Goal: Information Seeking & Learning: Learn about a topic

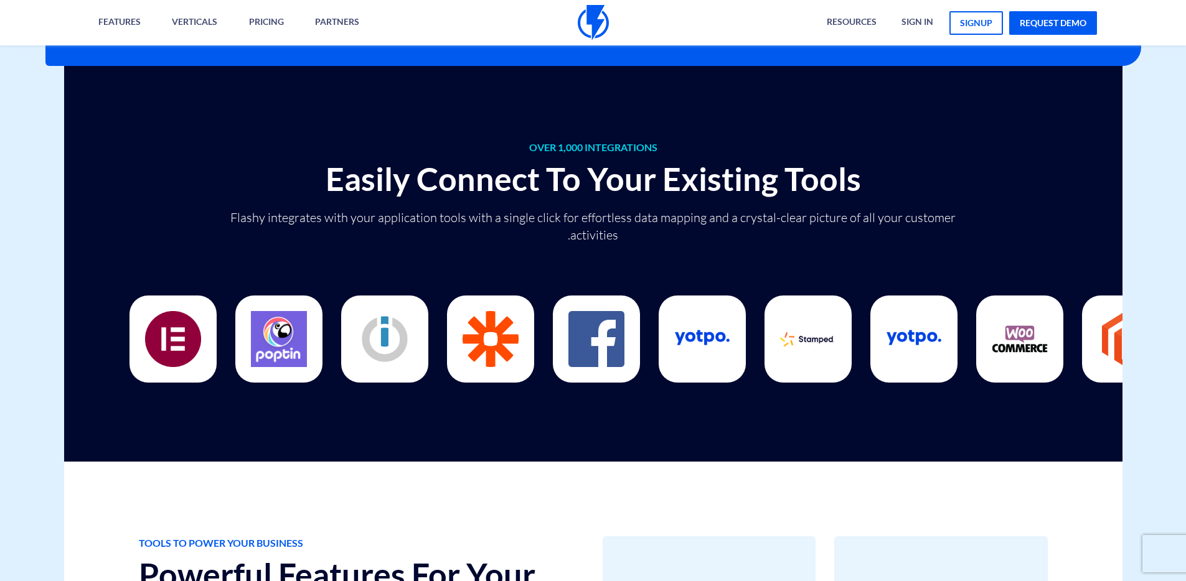
scroll to position [3252, 0]
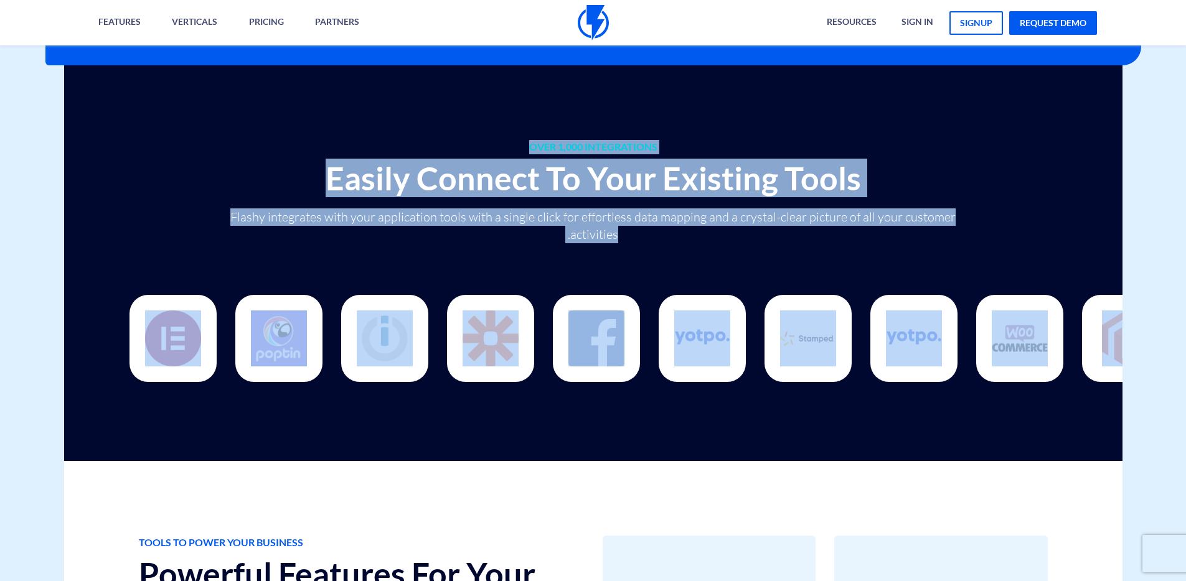
drag, startPoint x: 1077, startPoint y: 246, endPoint x: 1145, endPoint y: 327, distance: 104.7
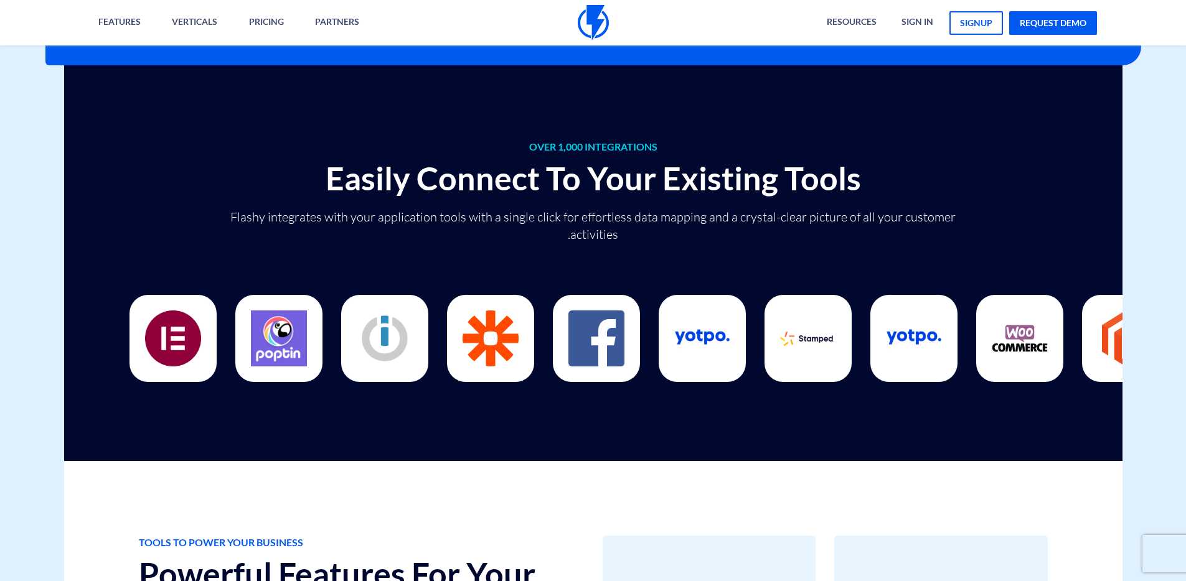
click at [985, 426] on div "OVER 1,000 INTEGRATIONS Easily Connect To Your Existing Tools Flashy integrates…" at bounding box center [593, 263] width 1077 height 396
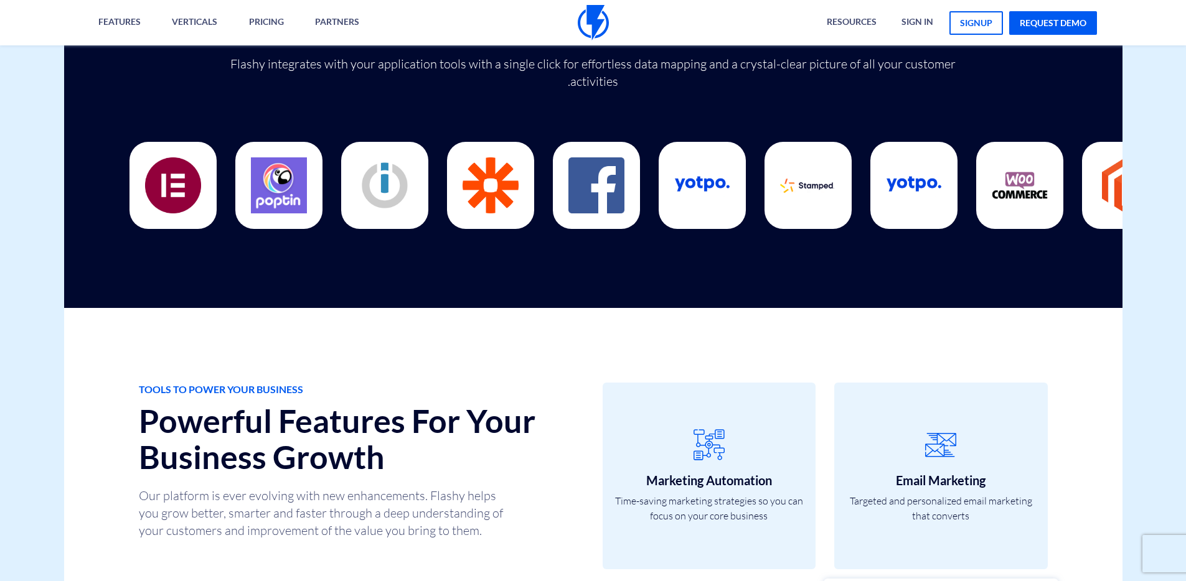
scroll to position [3168, 0]
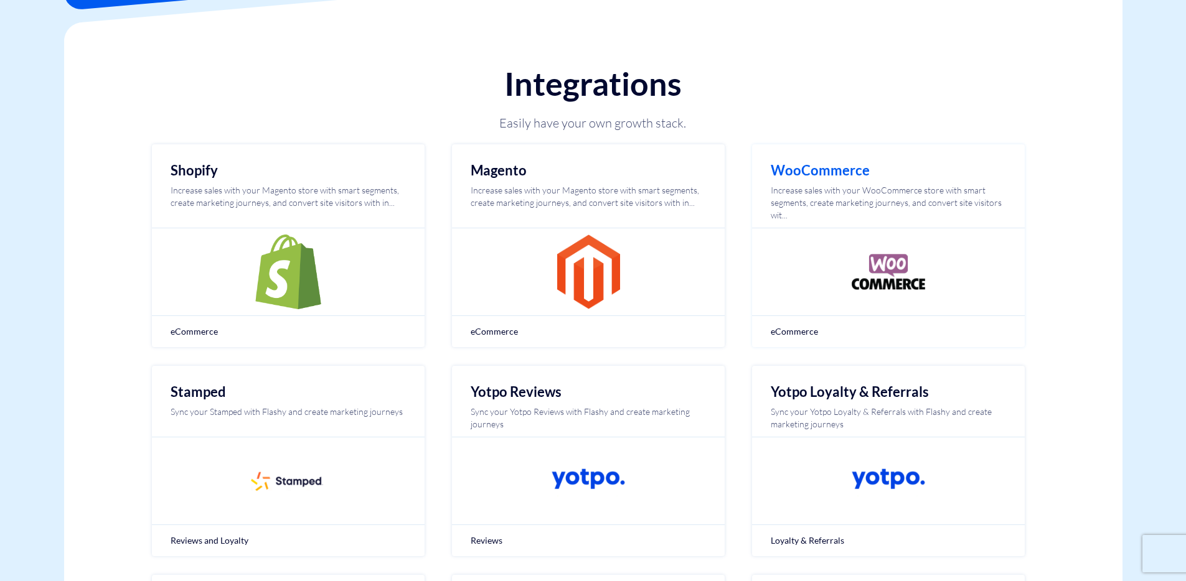
scroll to position [108, 0]
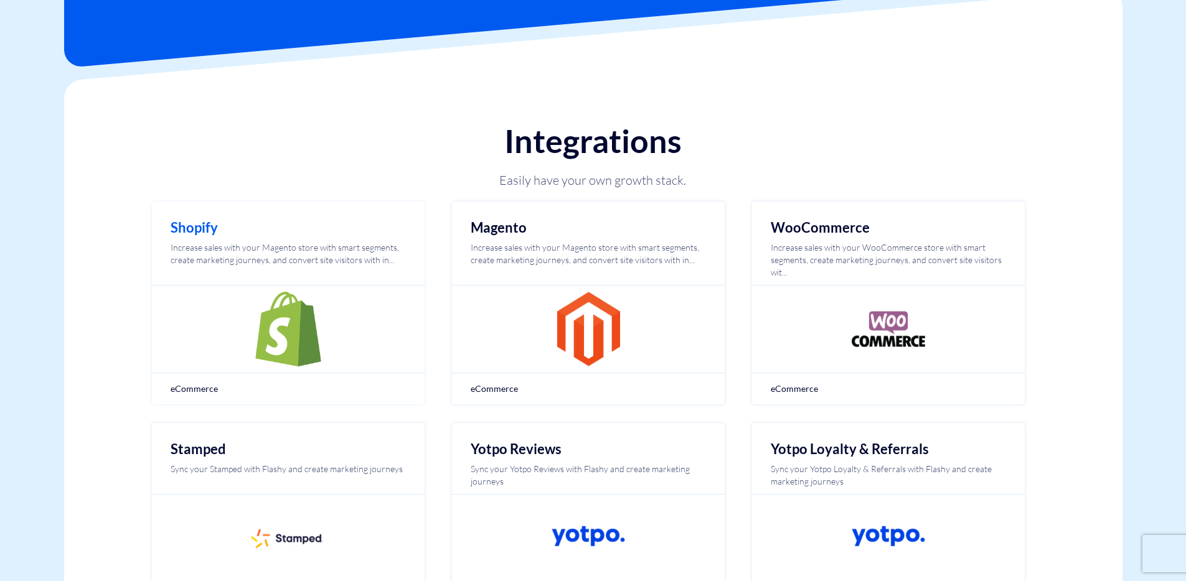
click at [324, 339] on img at bounding box center [288, 329] width 75 height 75
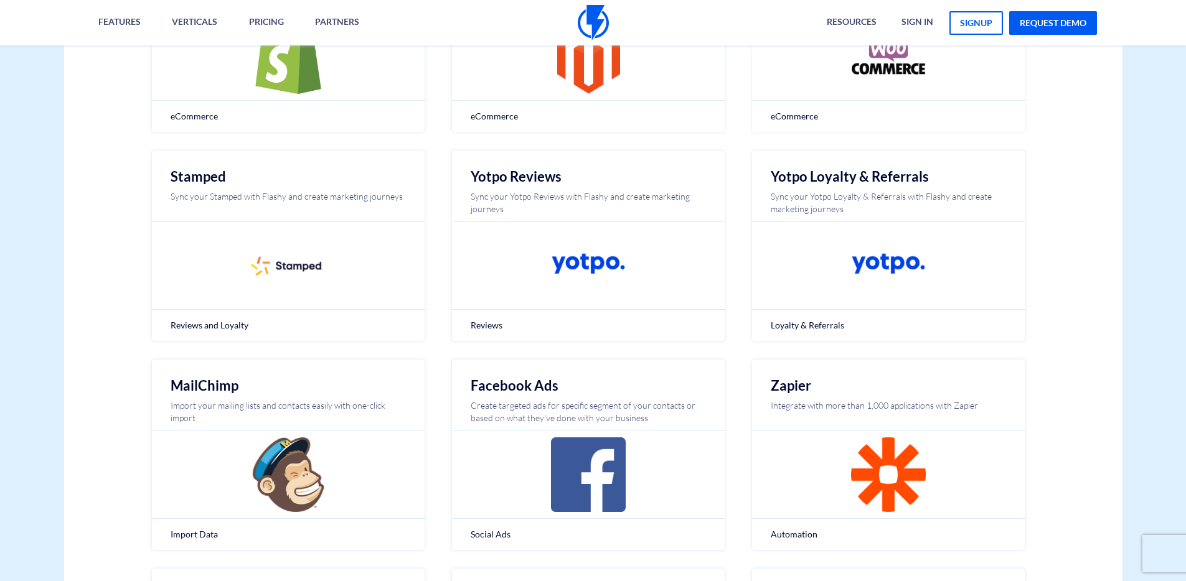
scroll to position [123, 0]
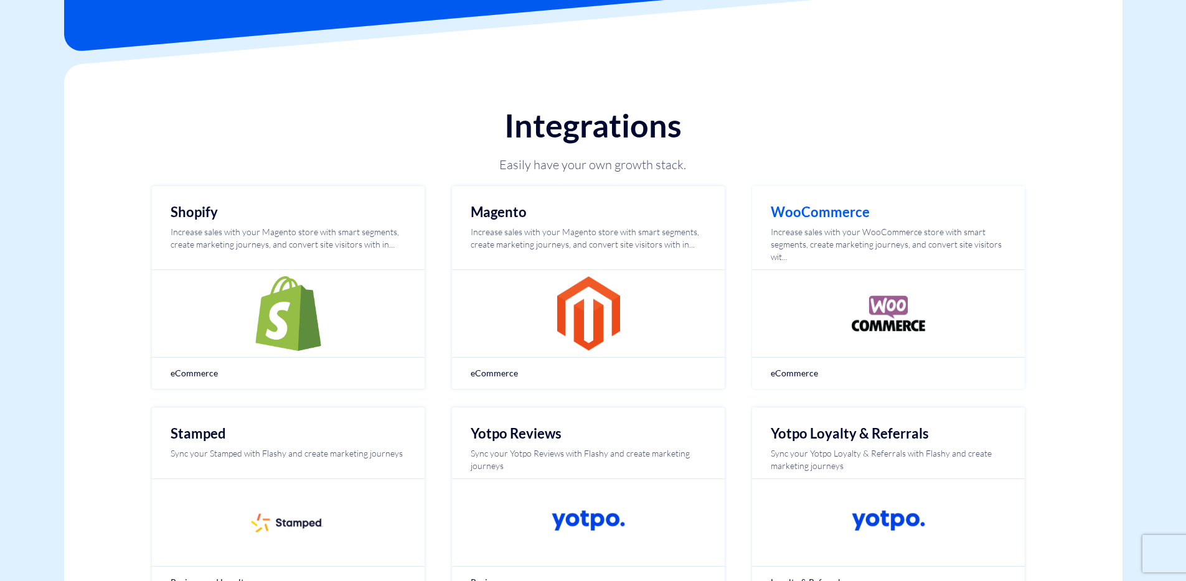
click at [882, 319] on img at bounding box center [888, 313] width 75 height 75
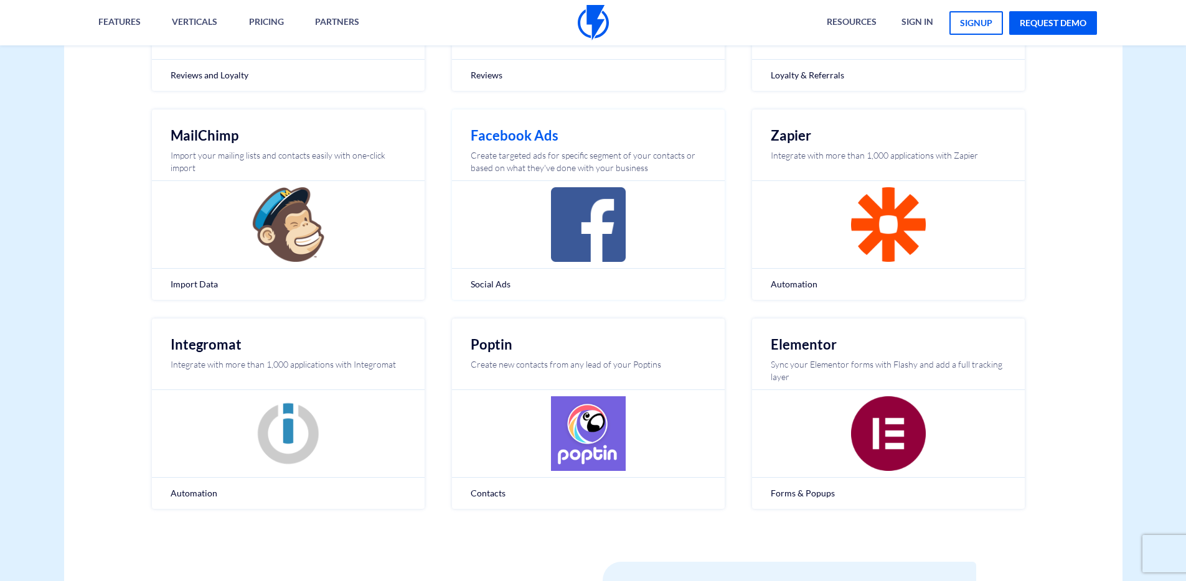
scroll to position [779, 0]
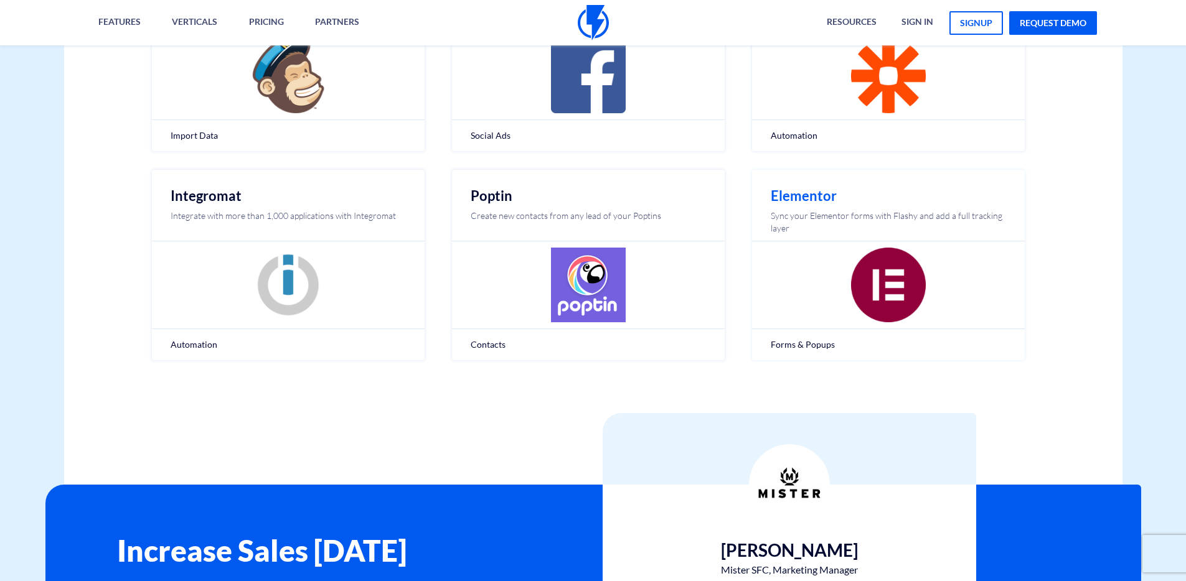
click at [912, 293] on img at bounding box center [888, 285] width 75 height 75
click at [886, 276] on img at bounding box center [888, 285] width 75 height 75
drag, startPoint x: 794, startPoint y: 194, endPoint x: 721, endPoint y: 273, distance: 107.5
click at [795, 192] on h2 "Elementor" at bounding box center [888, 196] width 235 height 15
click at [591, 279] on img at bounding box center [588, 285] width 75 height 75
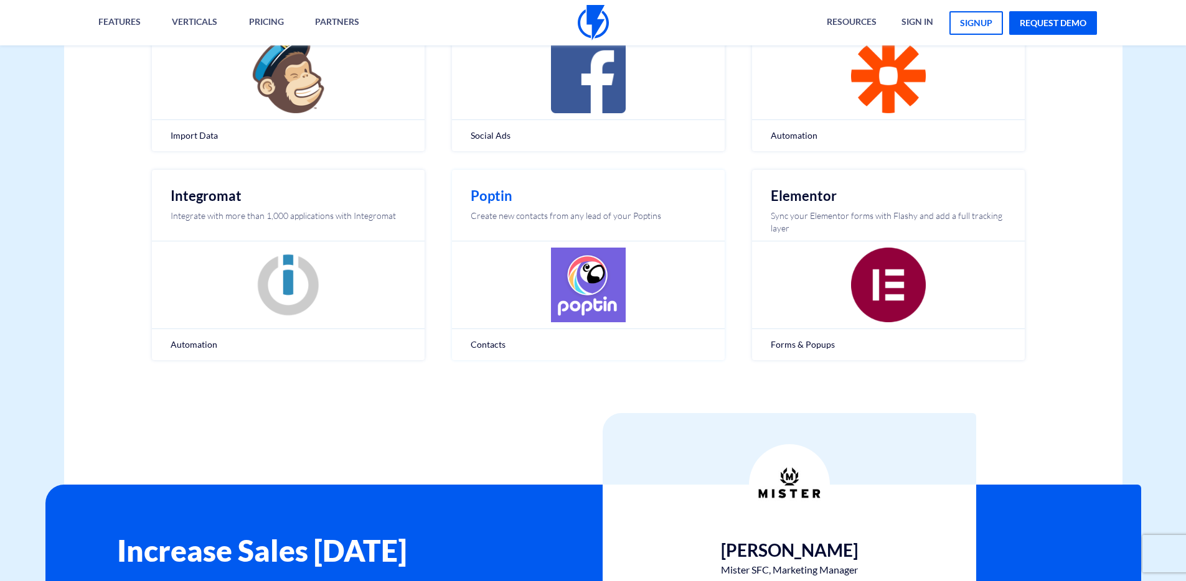
click at [489, 345] on span "Contacts" at bounding box center [588, 345] width 235 height 12
click at [496, 191] on h2 "Poptin" at bounding box center [588, 196] width 235 height 15
click at [497, 194] on h2 "Poptin" at bounding box center [588, 196] width 235 height 15
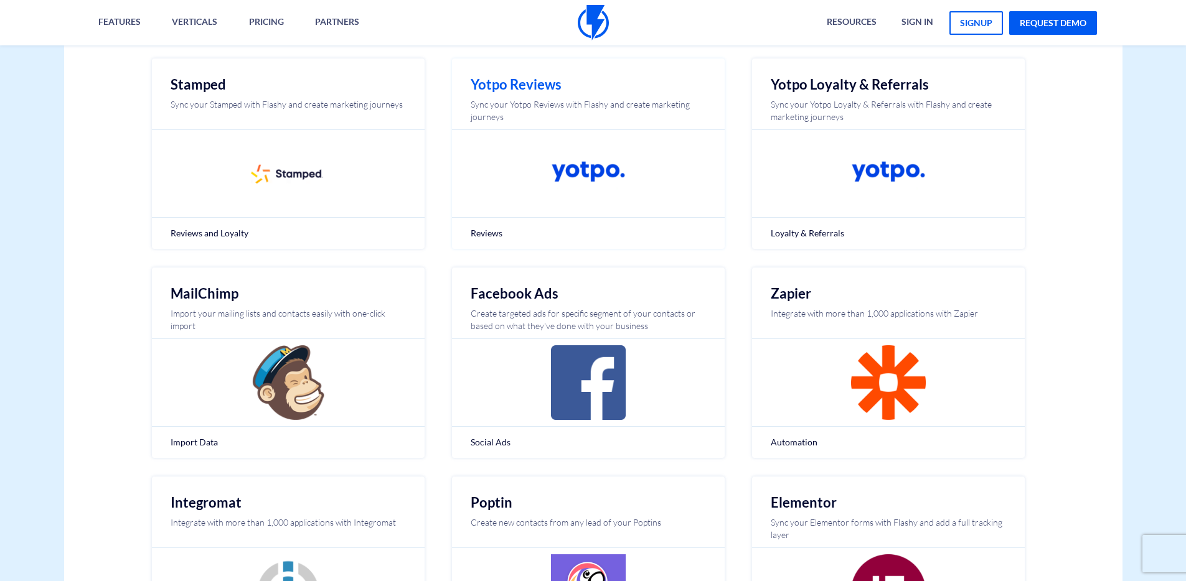
scroll to position [474, 0]
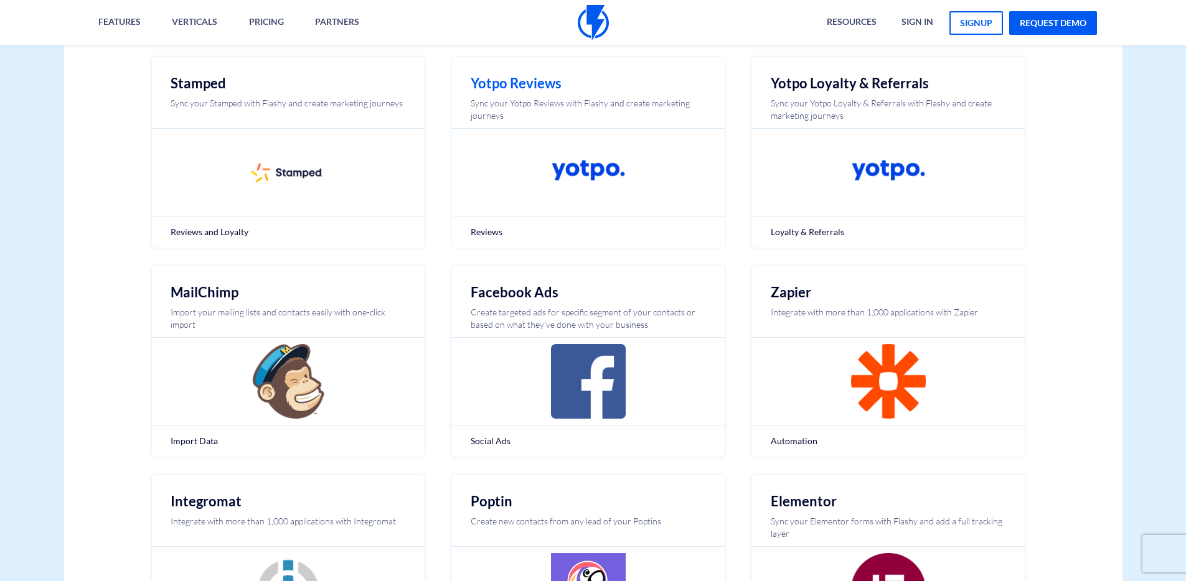
click at [586, 169] on img at bounding box center [588, 172] width 75 height 75
click at [483, 233] on span "Reviews" at bounding box center [588, 232] width 235 height 12
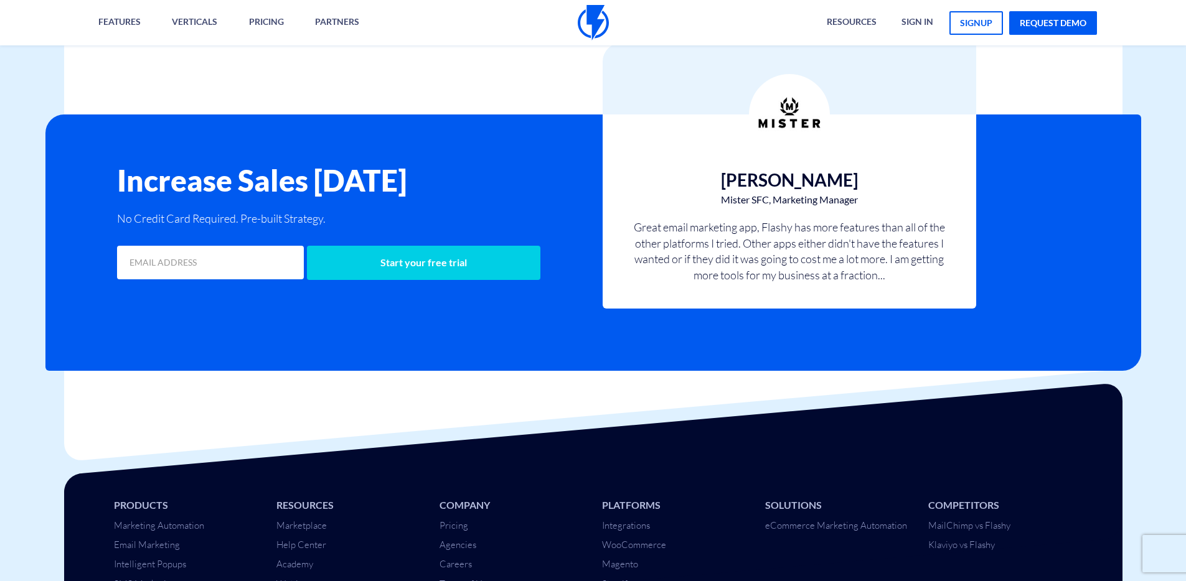
scroll to position [1290, 0]
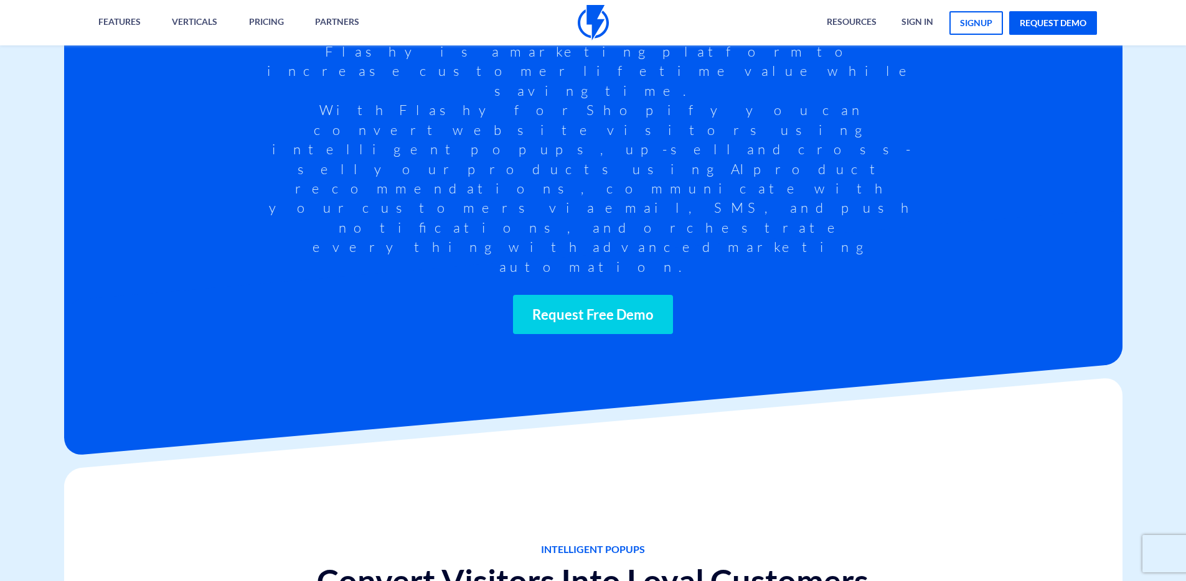
scroll to position [417, 0]
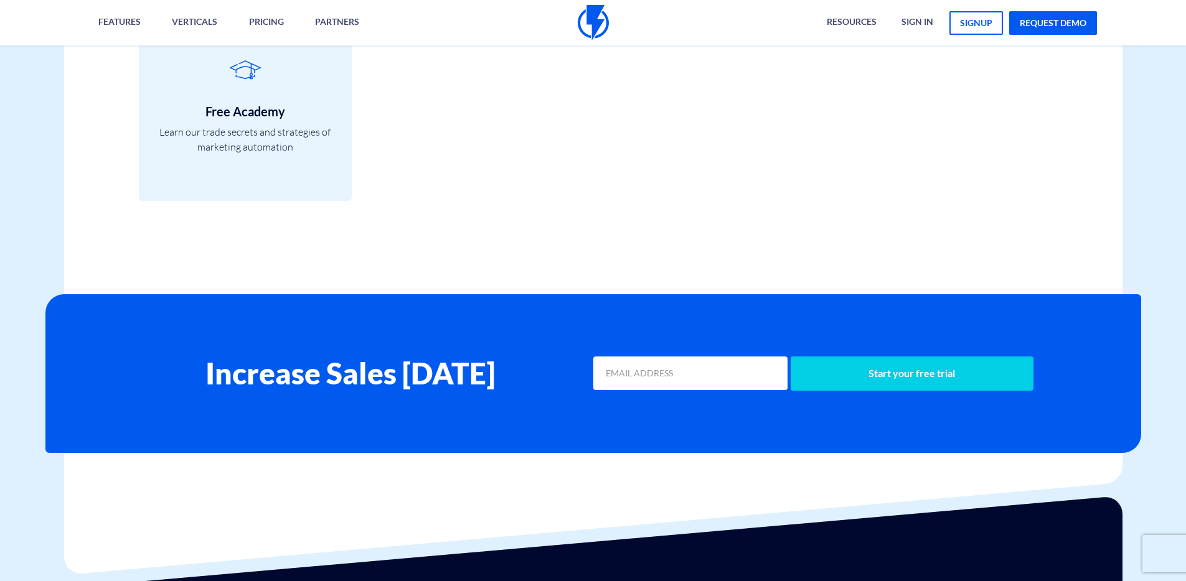
scroll to position [5082, 0]
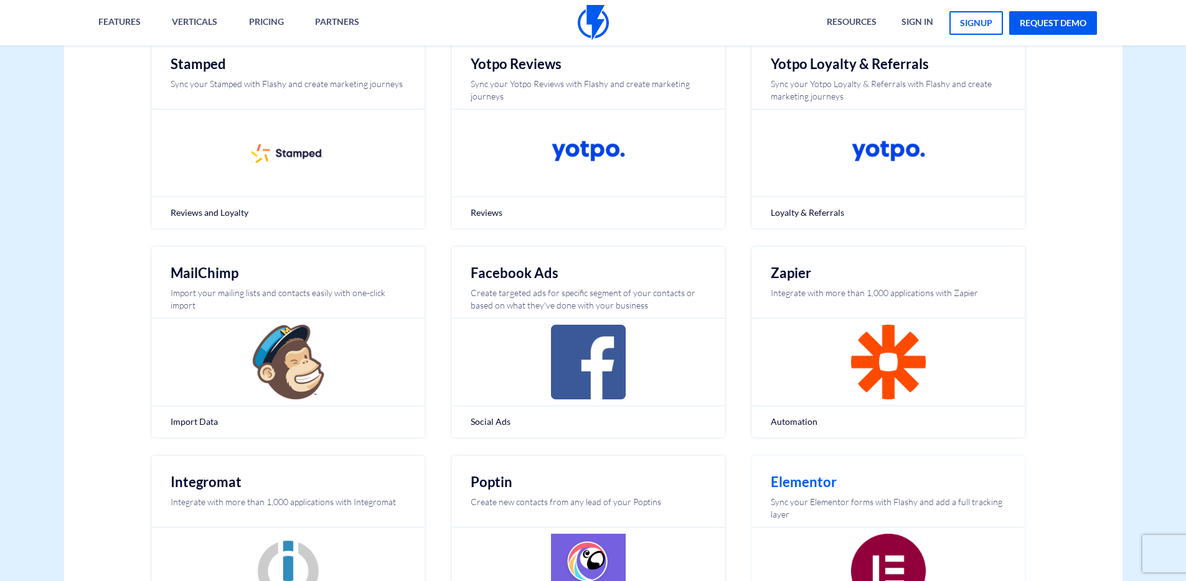
scroll to position [672, 0]
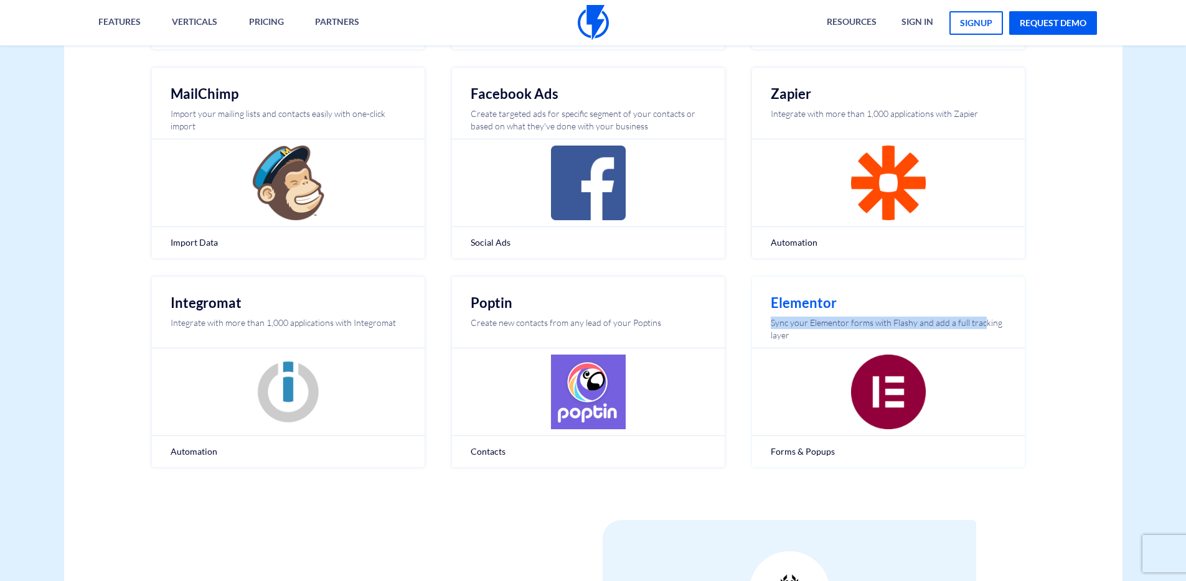
drag, startPoint x: 763, startPoint y: 322, endPoint x: 982, endPoint y: 327, distance: 219.1
click at [982, 327] on div "Elementor Sync your Elementor forms with Flashy and add a full tracking layer F…" at bounding box center [888, 372] width 273 height 190
click at [982, 327] on p "Sync your Elementor forms with Flashy and add a full tracking layer" at bounding box center [888, 329] width 235 height 25
drag, startPoint x: 884, startPoint y: 394, endPoint x: 351, endPoint y: 415, distance: 533.8
click at [813, 451] on span "Forms & Popups" at bounding box center [888, 452] width 235 height 12
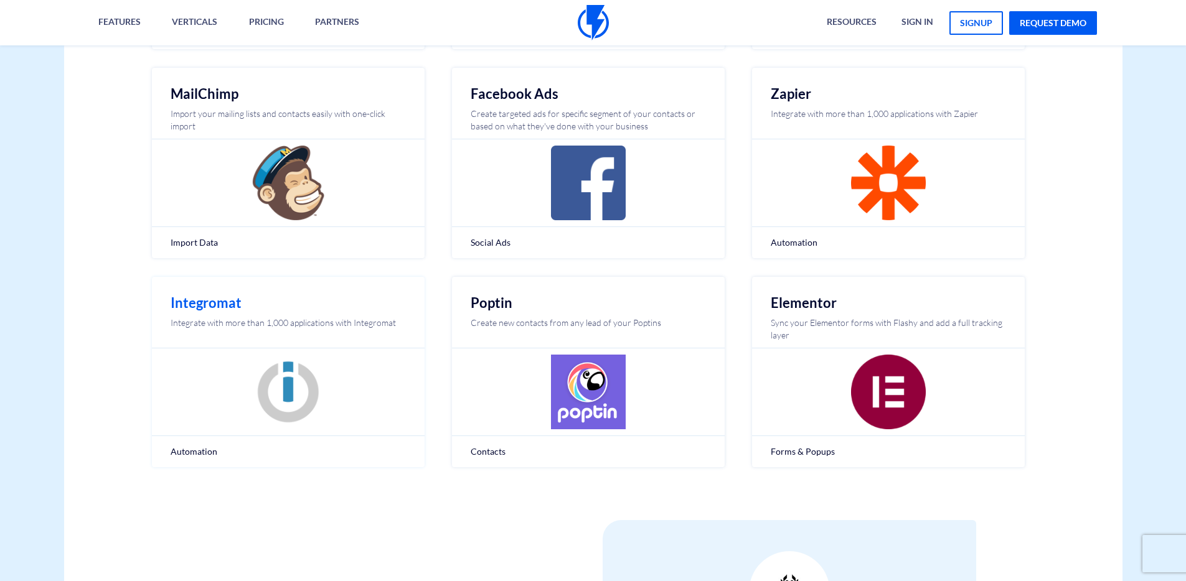
click at [813, 451] on span "Forms & Popups" at bounding box center [888, 452] width 235 height 12
click at [288, 415] on img at bounding box center [288, 392] width 75 height 75
